Goal: Task Accomplishment & Management: Manage account settings

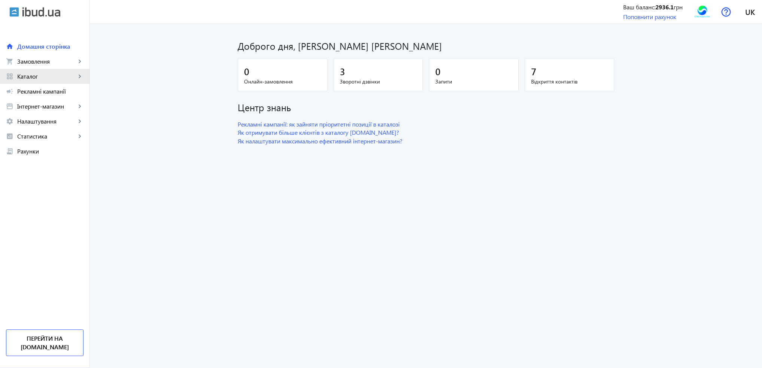
click at [33, 74] on span "Каталог" at bounding box center [46, 76] width 59 height 7
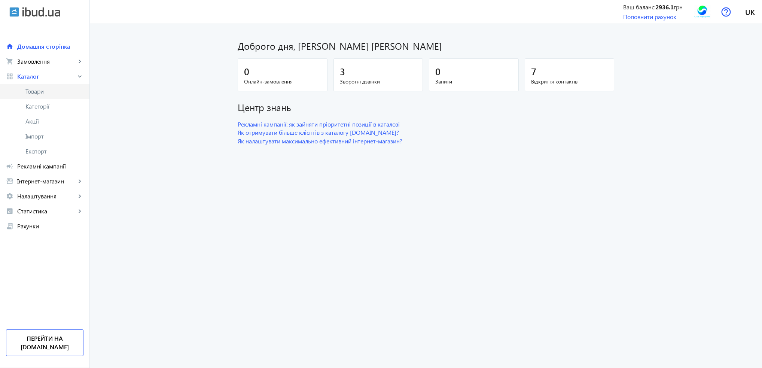
click at [33, 88] on span "Товари" at bounding box center [54, 91] width 58 height 7
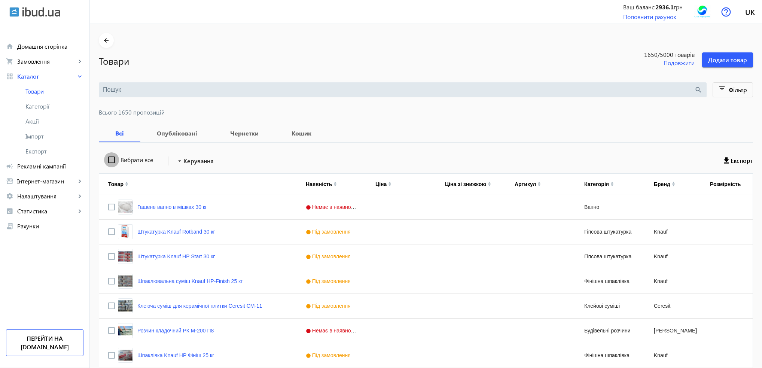
click at [108, 161] on input "Вибрати все" at bounding box center [111, 159] width 15 height 15
checkbox input "true"
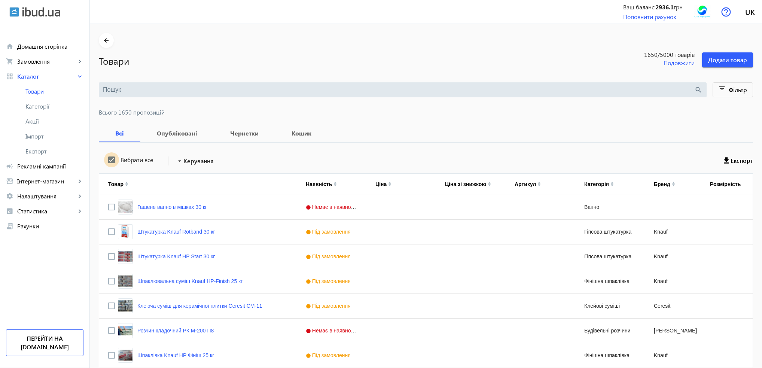
checkbox input "true"
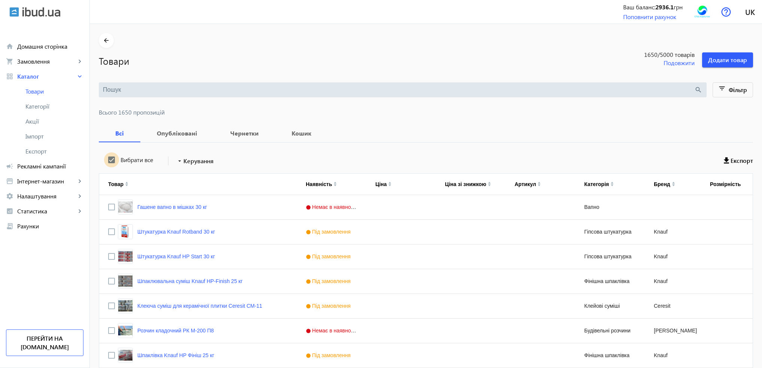
checkbox input "true"
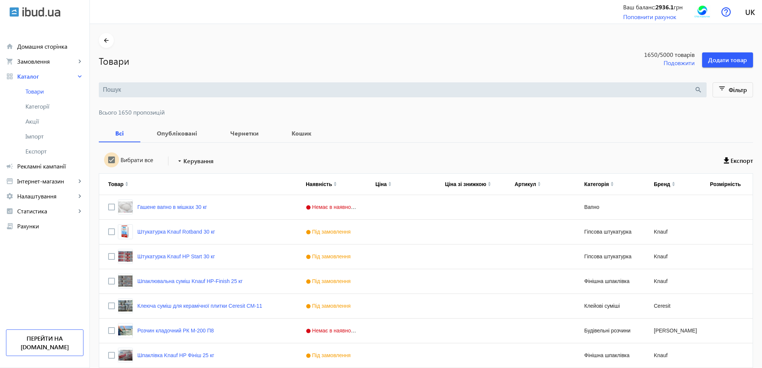
checkbox input "true"
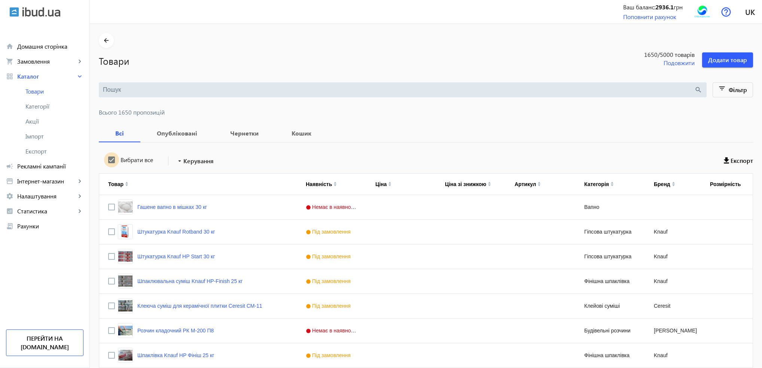
checkbox input "true"
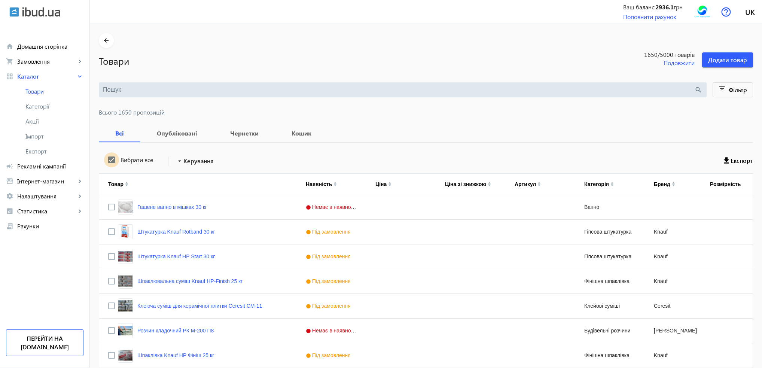
checkbox input "true"
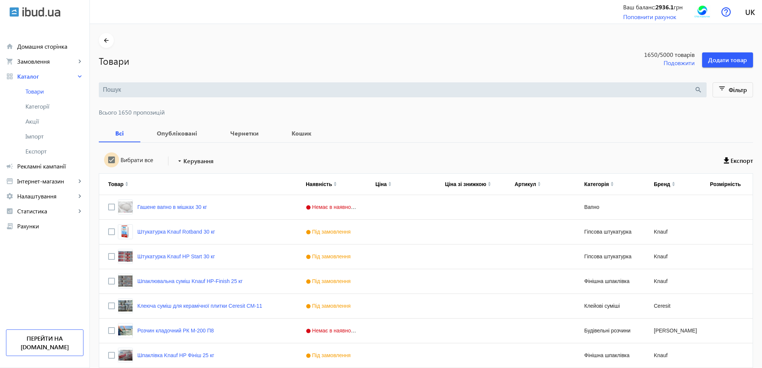
checkbox input "true"
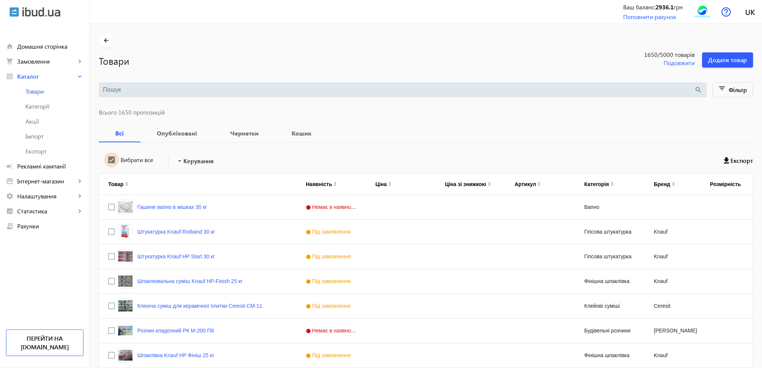
checkbox input "true"
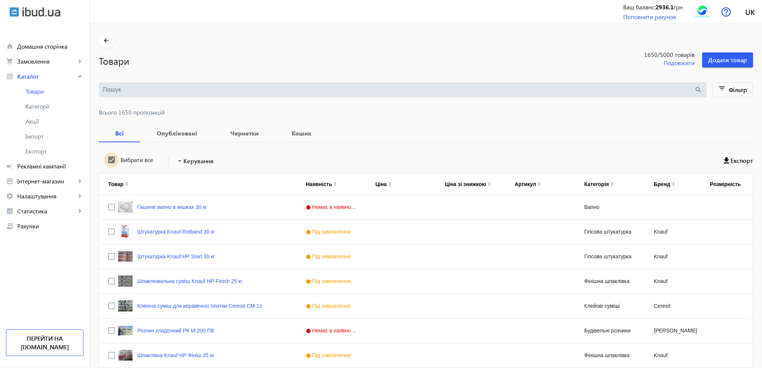
checkbox input "true"
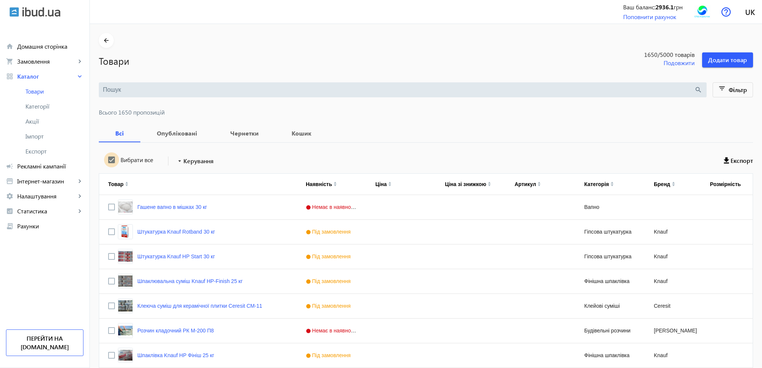
checkbox input "true"
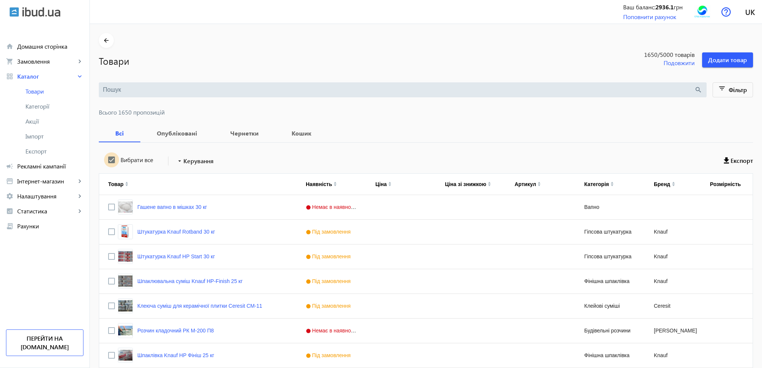
checkbox input "true"
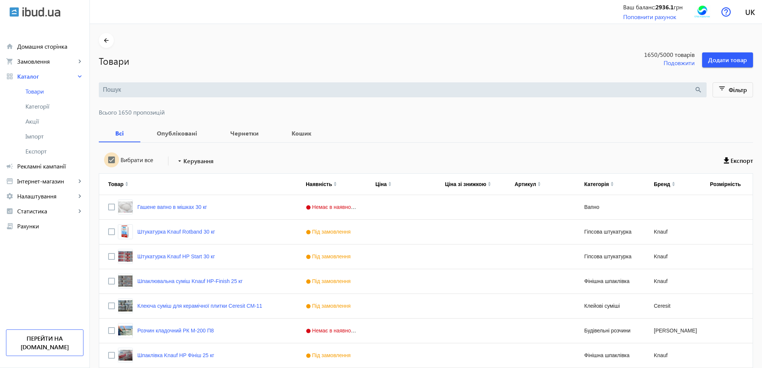
checkbox input "true"
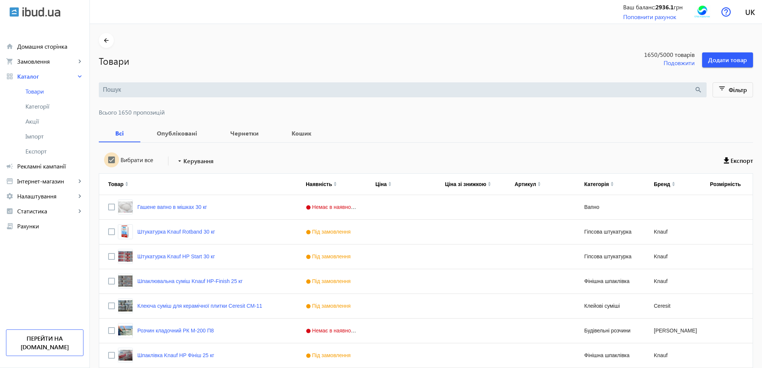
checkbox input "true"
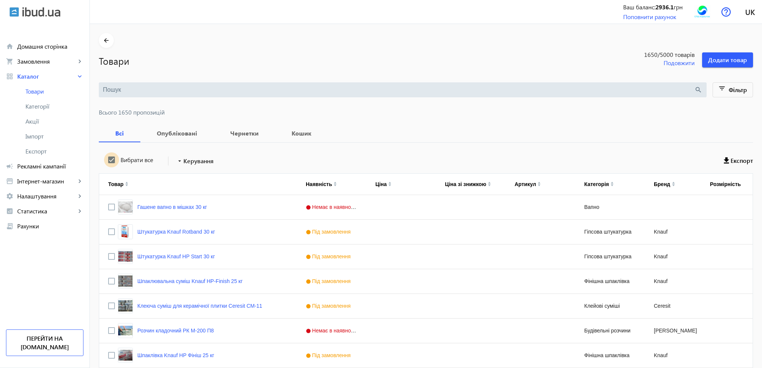
checkbox input "true"
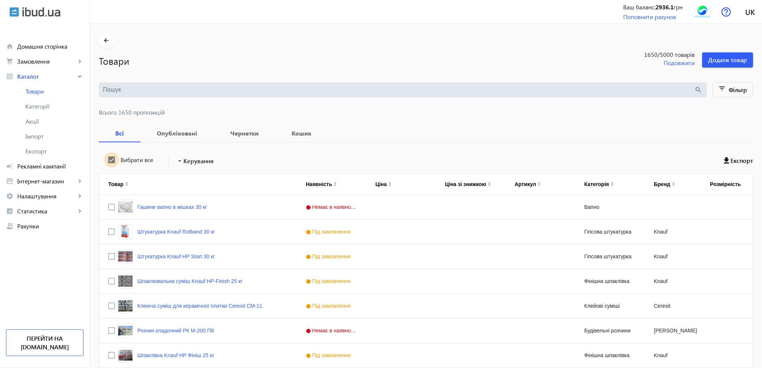
checkbox input "true"
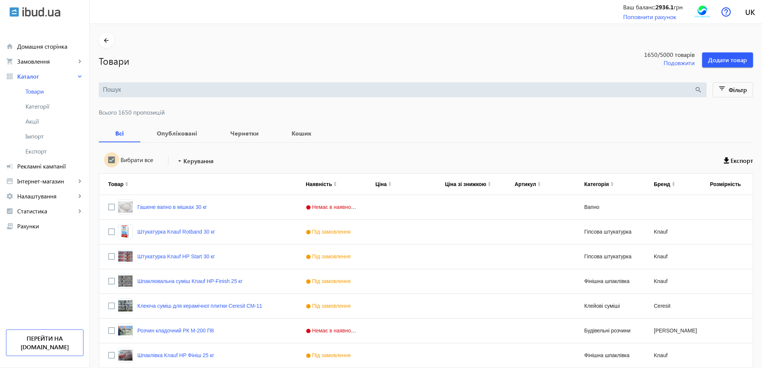
checkbox input "true"
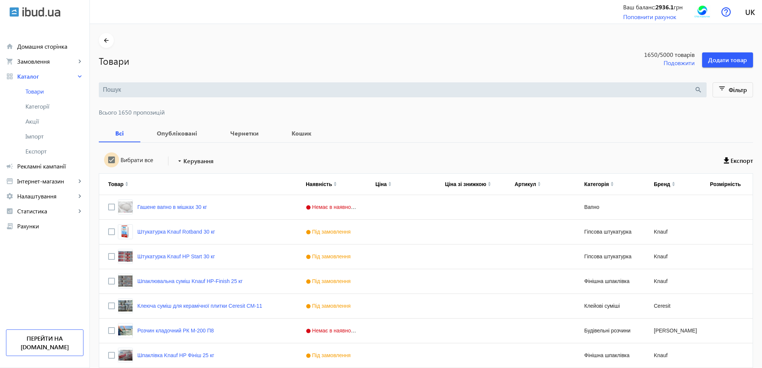
checkbox input "true"
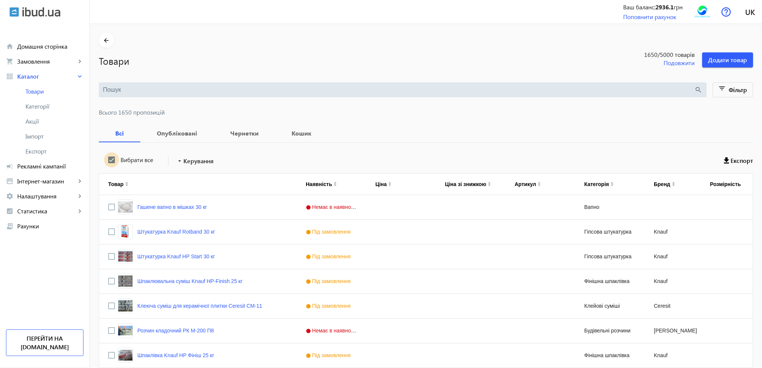
checkbox input "true"
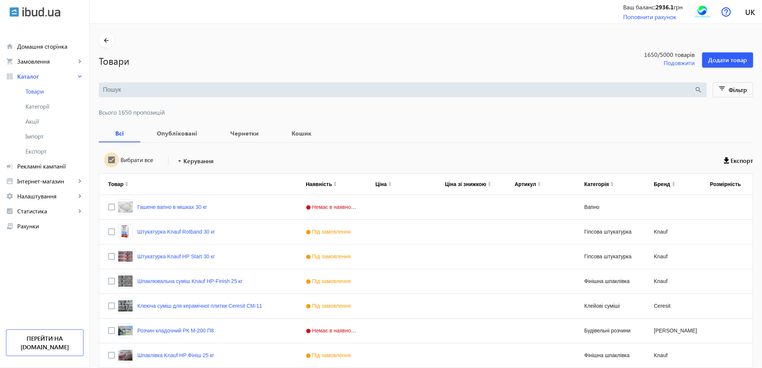
checkbox input "true"
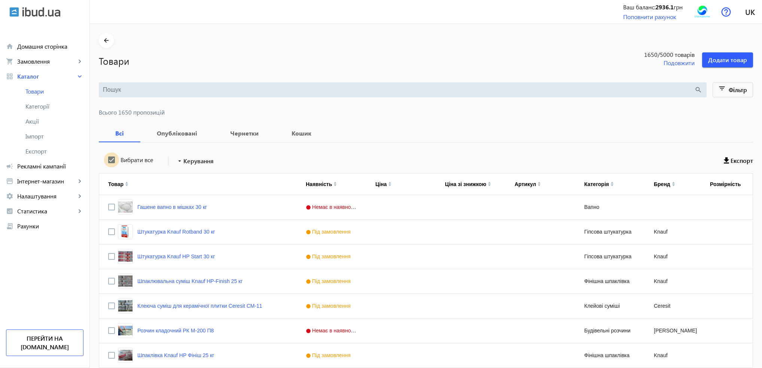
checkbox input "true"
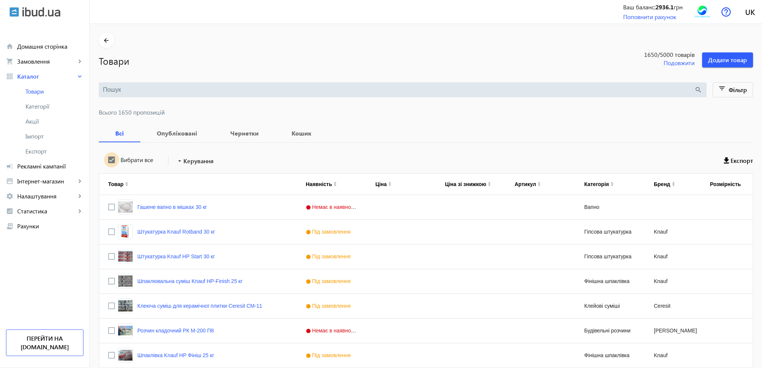
checkbox input "true"
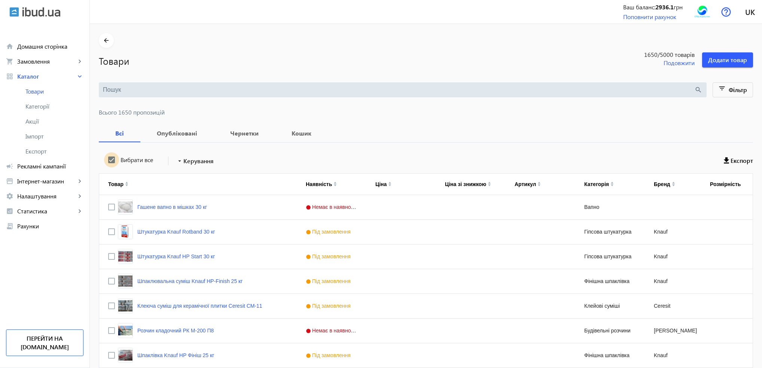
checkbox input "true"
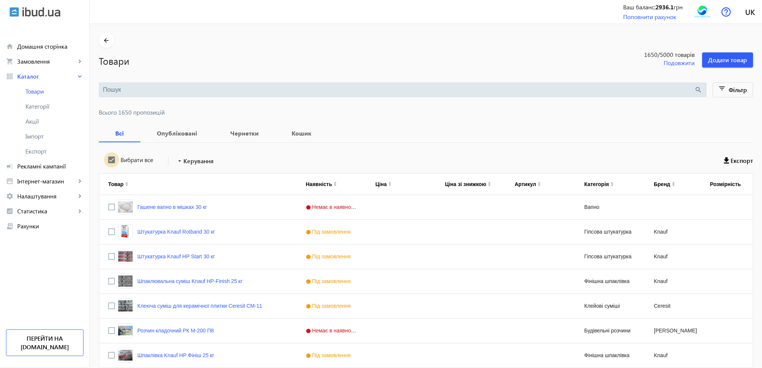
checkbox input "true"
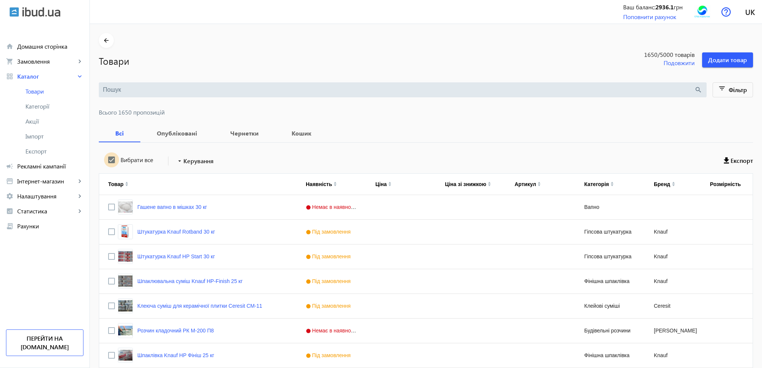
checkbox input "true"
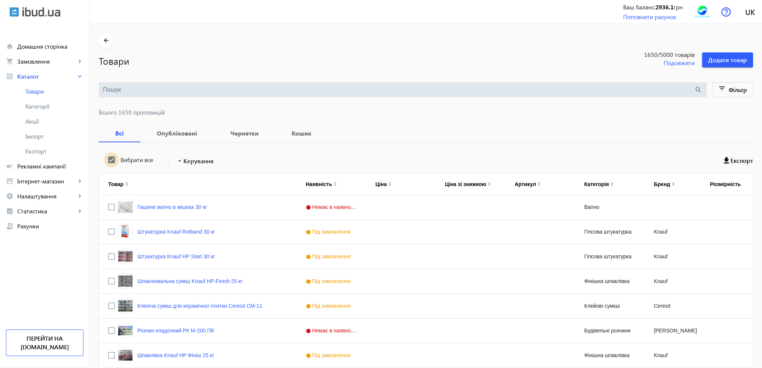
checkbox input "true"
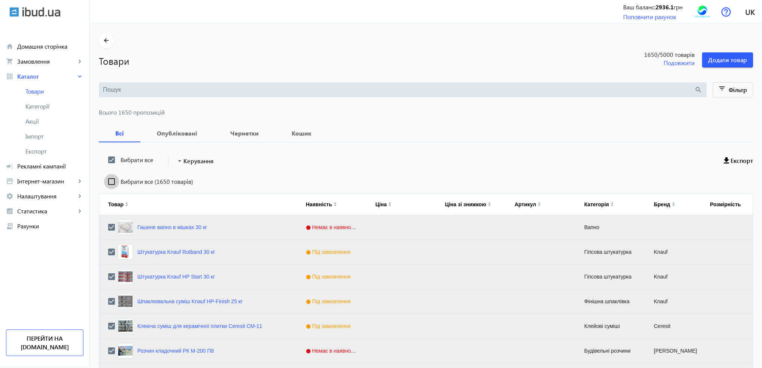
click at [105, 182] on input "Вибрати все (1650 товарів)" at bounding box center [111, 181] width 15 height 15
checkbox input "true"
click at [196, 163] on span "Керування" at bounding box center [198, 160] width 30 height 9
click at [196, 167] on span "Підняти вгору" at bounding box center [221, 166] width 90 height 6
